Goal: Transaction & Acquisition: Subscribe to service/newsletter

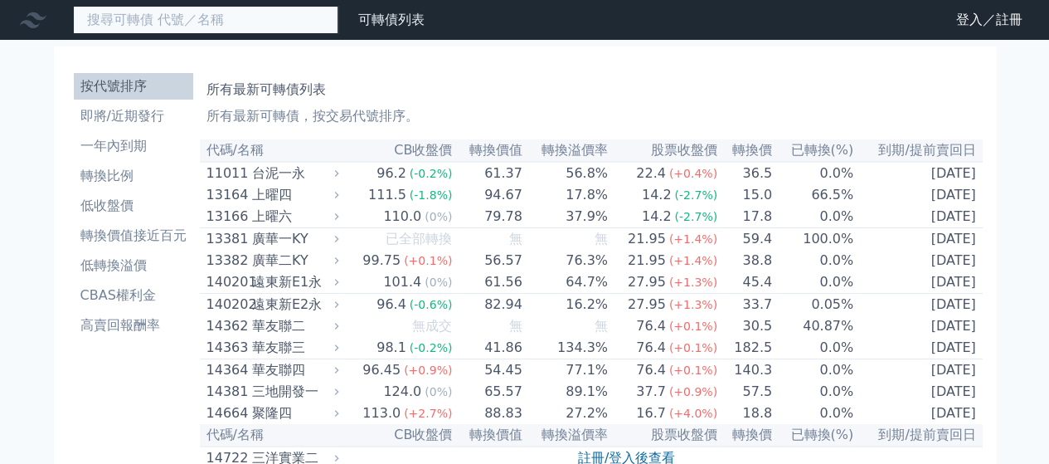
click at [255, 29] on input at bounding box center [205, 20] width 265 height 28
type input "群聯二"
click at [204, 17] on input "群聯二" at bounding box center [205, 20] width 265 height 28
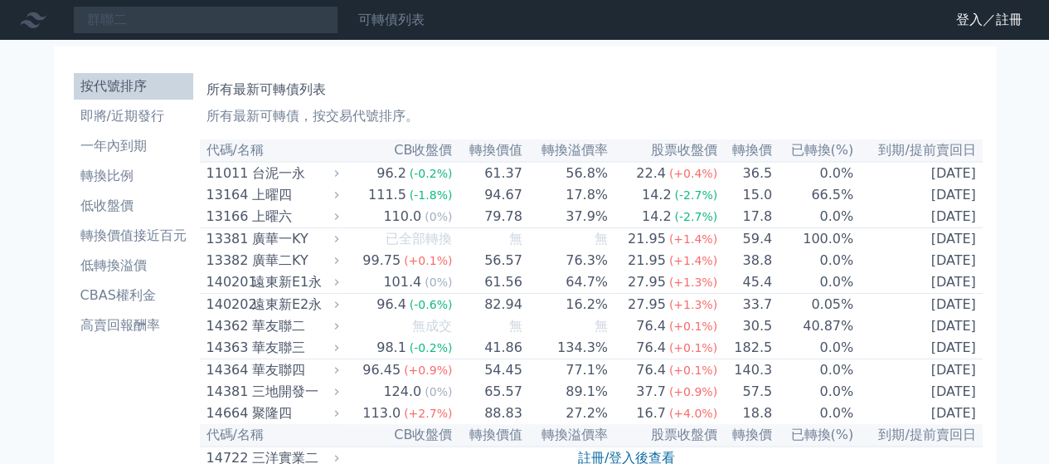
click at [391, 16] on link "可轉債列表" at bounding box center [391, 20] width 66 height 16
click at [971, 16] on link "登入／註冊" at bounding box center [989, 20] width 93 height 27
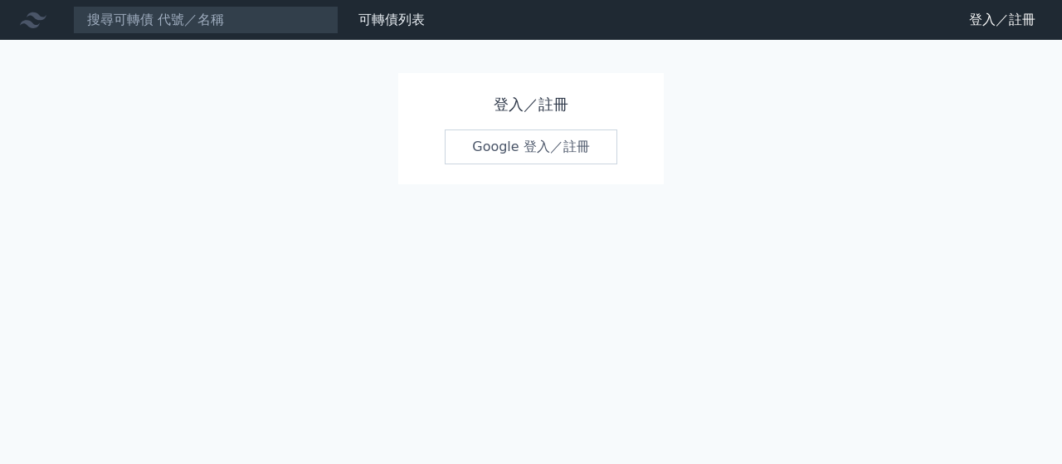
click at [544, 145] on link "Google 登入／註冊" at bounding box center [531, 146] width 173 height 35
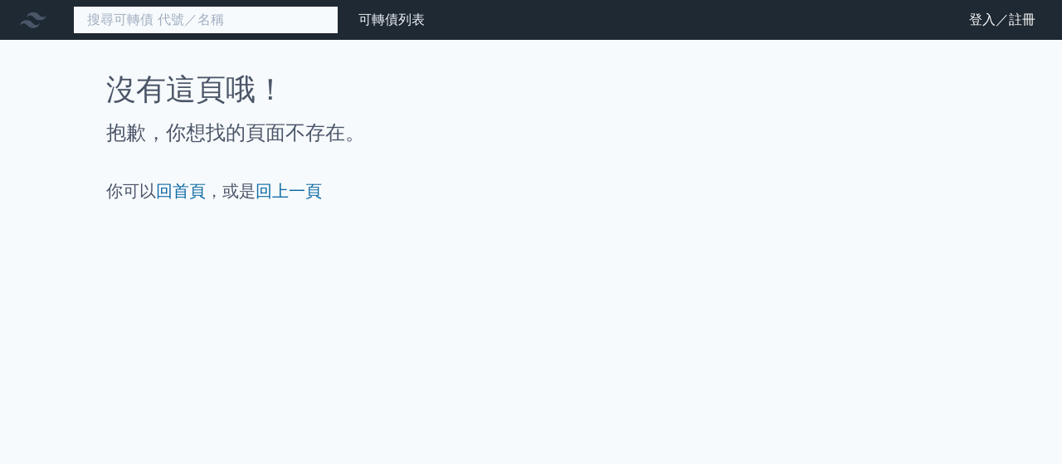
click at [213, 18] on input at bounding box center [205, 20] width 265 height 28
